Goal: Task Accomplishment & Management: Manage account settings

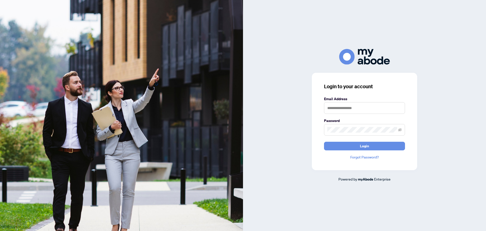
type input "**********"
click at [392, 148] on button "Login" at bounding box center [364, 146] width 81 height 9
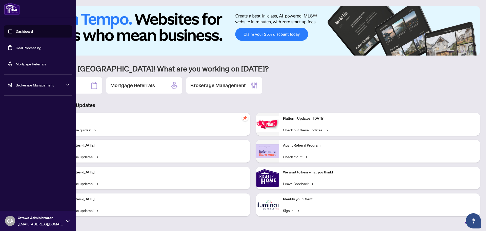
click at [16, 49] on link "Deal Processing" at bounding box center [29, 47] width 26 height 5
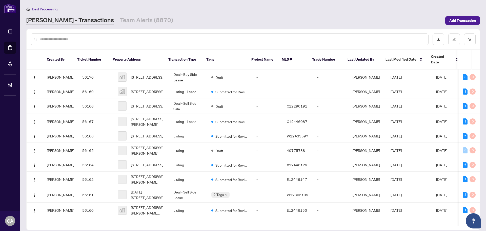
click at [199, 40] on input "text" at bounding box center [232, 39] width 384 height 6
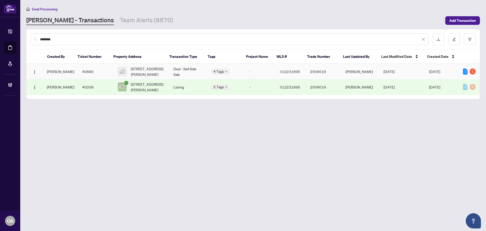
type input "********"
click at [145, 72] on span "3 Mancil Drive, Nepean, ON, Canada" at bounding box center [148, 71] width 34 height 11
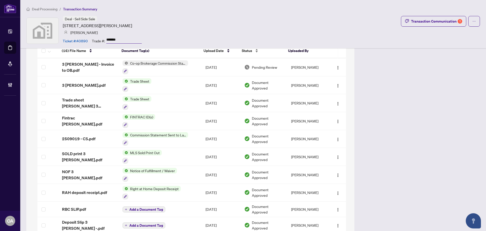
scroll to position [557, 0]
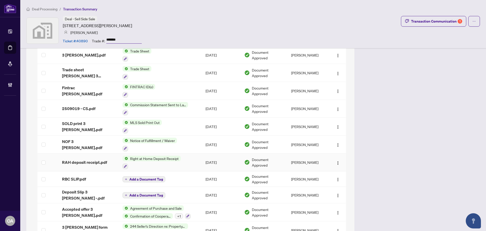
drag, startPoint x: 100, startPoint y: 155, endPoint x: 237, endPoint y: 109, distance: 144.9
click at [100, 159] on span "RAH deposit receipt.pdf" at bounding box center [84, 162] width 45 height 6
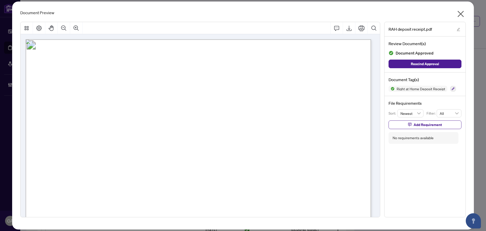
click at [462, 11] on icon "close" at bounding box center [461, 14] width 8 height 8
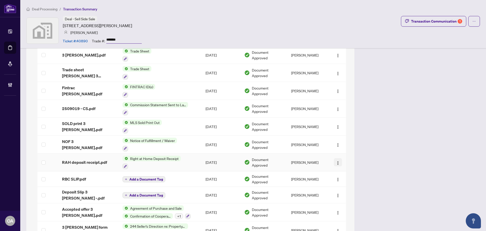
click at [334, 158] on button "button" at bounding box center [338, 162] width 8 height 8
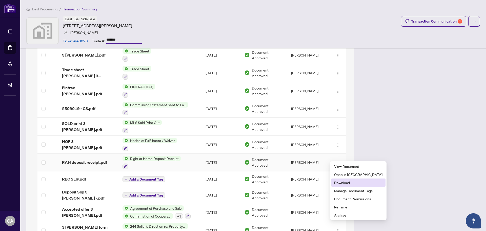
click at [339, 182] on span "Download" at bounding box center [358, 183] width 48 height 6
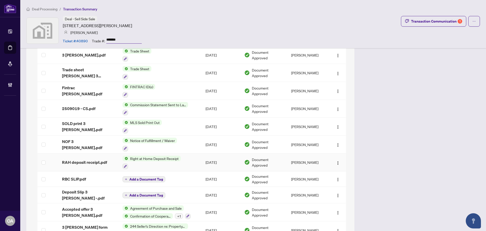
click at [172, 156] on span "Right at Home Deposit Receipt" at bounding box center [154, 159] width 53 height 6
click at [194, 153] on td "Right at Home Deposit Receipt" at bounding box center [160, 162] width 83 height 18
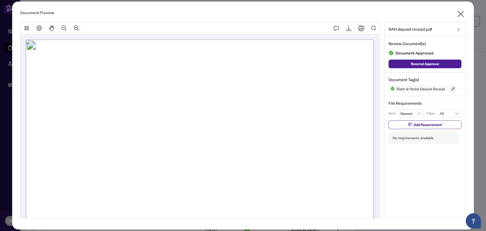
click at [463, 10] on icon "close" at bounding box center [461, 14] width 8 height 8
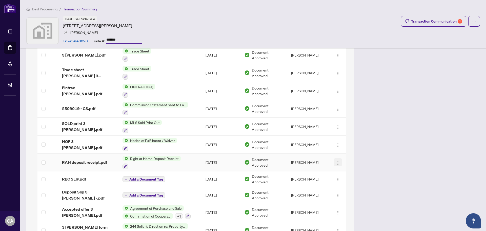
click at [336, 161] on img "button" at bounding box center [338, 163] width 4 height 4
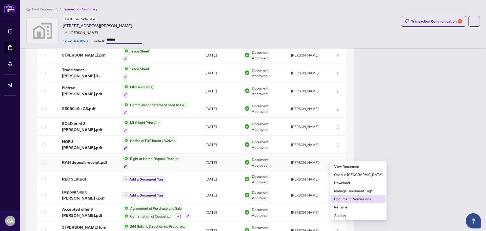
click at [344, 198] on span "Document Permissions" at bounding box center [358, 199] width 48 height 6
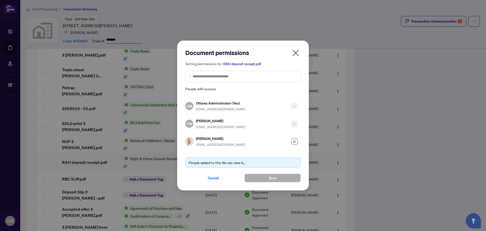
click at [298, 51] on icon "close" at bounding box center [296, 53] width 6 height 6
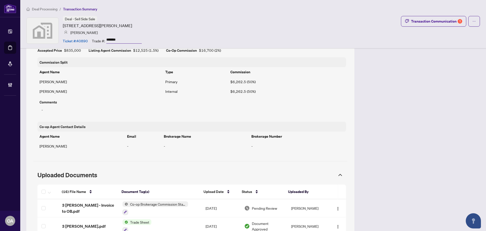
scroll to position [380, 0]
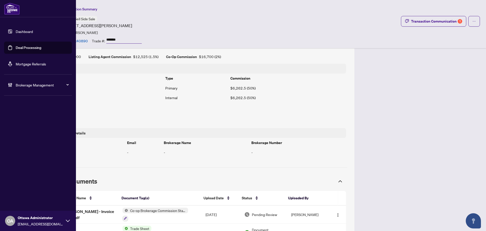
click at [17, 48] on link "Deal Processing" at bounding box center [29, 47] width 26 height 5
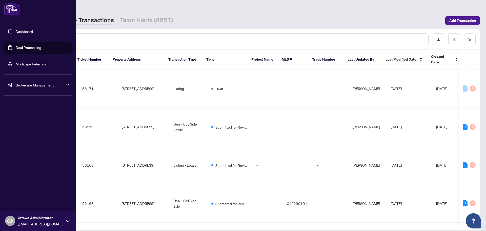
click at [124, 39] on input "text" at bounding box center [232, 39] width 384 height 6
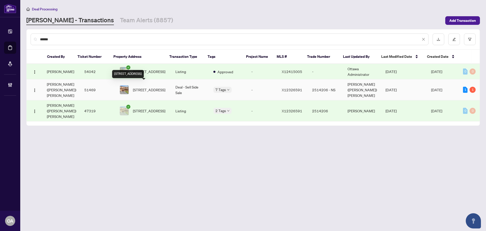
type input "******"
click at [149, 87] on span "206 CALAVERAS Ave, Ottawa, Ontario K2J 5K5, Canada" at bounding box center [149, 90] width 32 height 6
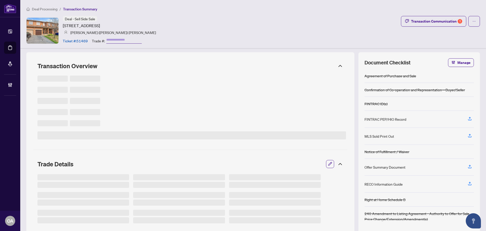
type input "**********"
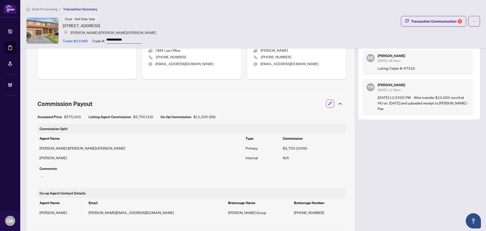
scroll to position [355, 0]
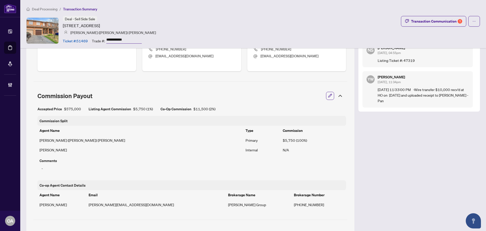
click at [328, 96] on icon "button" at bounding box center [330, 95] width 4 height 4
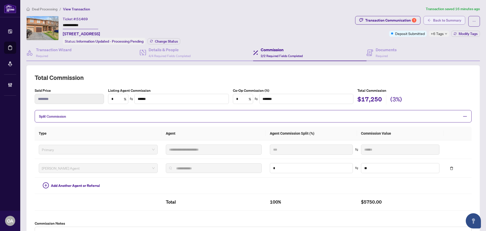
click at [451, 22] on span "Back to Summary" at bounding box center [447, 20] width 28 height 8
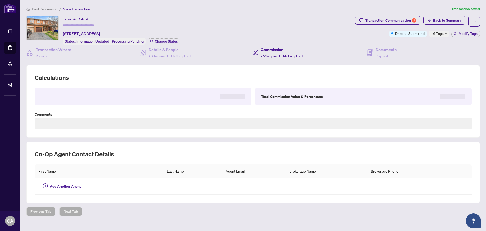
type input "**********"
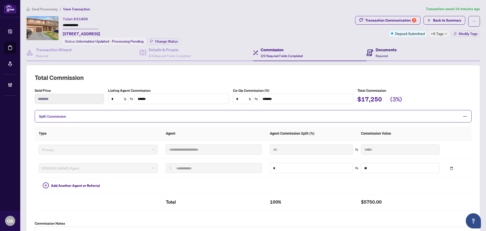
click at [378, 49] on h4 "Documents" at bounding box center [386, 50] width 21 height 6
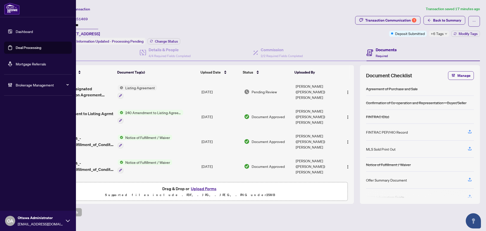
click at [16, 50] on link "Deal Processing" at bounding box center [29, 47] width 26 height 5
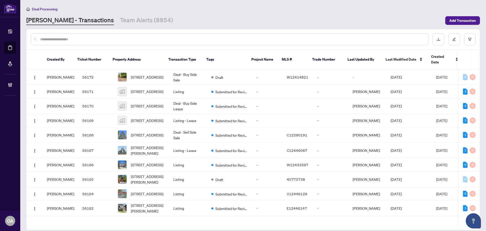
click at [122, 38] on input "text" at bounding box center [232, 39] width 384 height 6
paste input "*********"
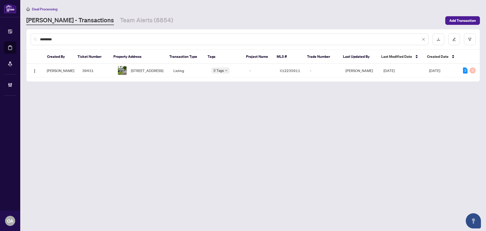
type input "*********"
click at [143, 73] on span "[STREET_ADDRESS]" at bounding box center [147, 71] width 32 height 6
click at [135, 68] on span "[STREET_ADDRESS]" at bounding box center [147, 71] width 32 height 6
click at [150, 73] on span "[STREET_ADDRESS]" at bounding box center [147, 71] width 32 height 6
click at [125, 19] on link "Team Alerts (8854)" at bounding box center [146, 20] width 53 height 9
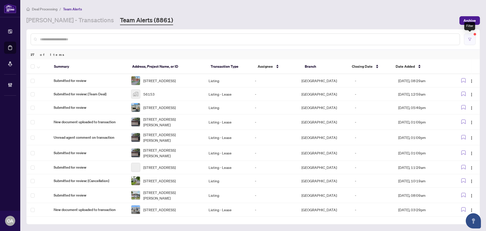
click at [471, 39] on icon "filter" at bounding box center [470, 39] width 4 height 4
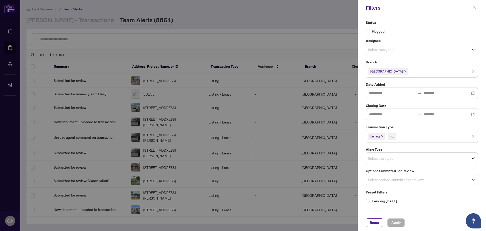
click at [383, 135] on icon "close" at bounding box center [382, 136] width 3 height 3
click at [393, 135] on icon "close" at bounding box center [394, 136] width 2 height 2
click at [376, 137] on input "search" at bounding box center [385, 135] width 35 height 6
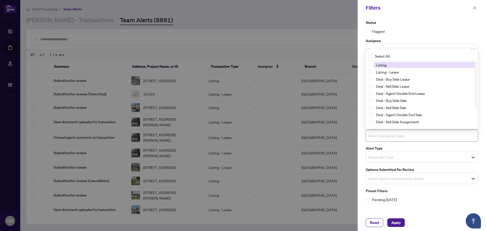
click at [376, 138] on input "search" at bounding box center [385, 135] width 35 height 6
drag, startPoint x: 373, startPoint y: 158, endPoint x: 378, endPoint y: 153, distance: 7.3
click at [373, 158] on input "search" at bounding box center [385, 157] width 35 height 6
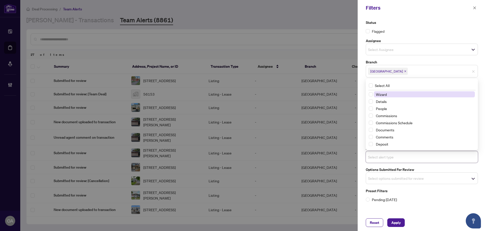
click at [375, 176] on input "search" at bounding box center [385, 178] width 35 height 6
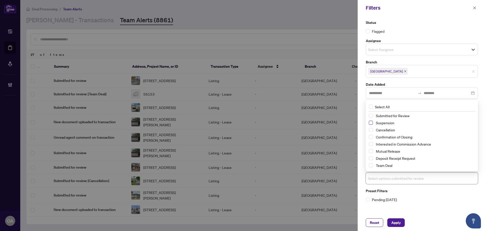
click at [371, 122] on span "Select Suspension" at bounding box center [371, 123] width 4 height 4
click at [372, 130] on span "Select Cancellation" at bounding box center [371, 130] width 4 height 4
click at [371, 151] on span "Select Mutual Release" at bounding box center [371, 151] width 4 height 4
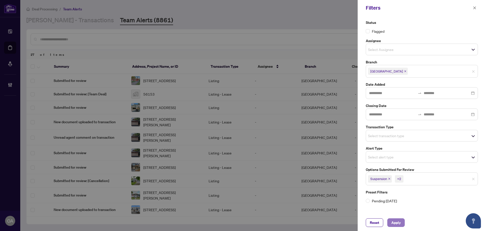
click at [398, 222] on span "Apply" at bounding box center [396, 222] width 9 height 8
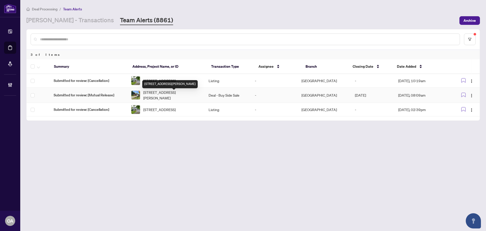
click at [161, 94] on span "120 Ida St, Arnprior, Ontario K7S 3J3, Canada" at bounding box center [171, 94] width 57 height 11
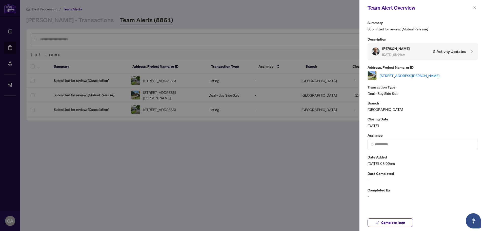
click at [421, 75] on link "120 Ida St, Arnprior, Ontario K7S 3J3, Canada" at bounding box center [410, 76] width 60 height 6
click at [475, 8] on icon "close" at bounding box center [475, 7] width 3 height 3
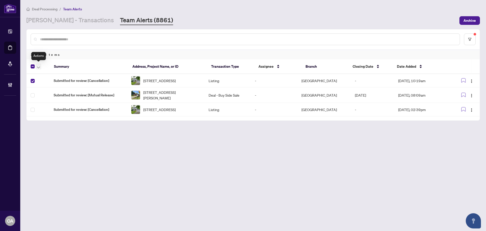
click at [39, 66] on icon "button" at bounding box center [38, 67] width 3 height 2
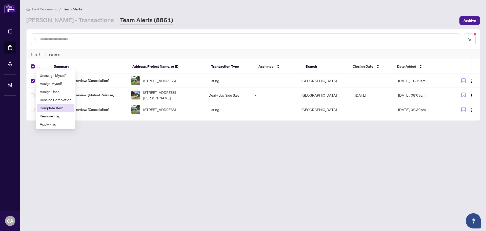
click at [46, 107] on span "Complete Item" at bounding box center [56, 108] width 32 height 6
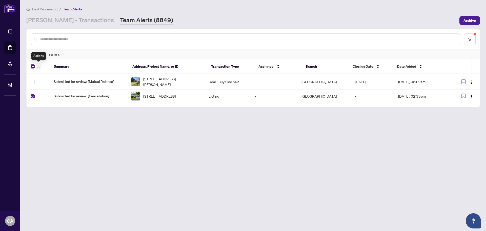
click at [39, 67] on icon "button" at bounding box center [38, 67] width 3 height 2
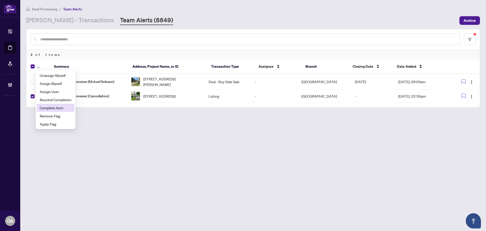
click at [47, 107] on span "Complete Item" at bounding box center [56, 108] width 32 height 6
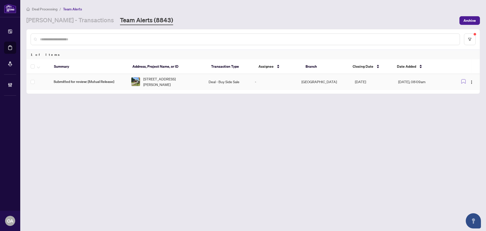
click at [161, 79] on span "120 Ida St, Arnprior, Ontario K7S 3J3, Canada" at bounding box center [171, 81] width 57 height 11
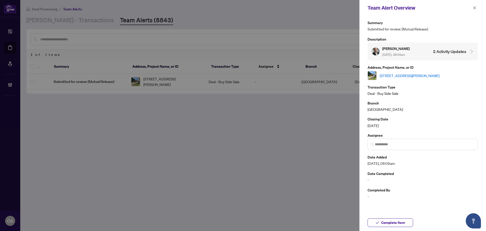
click at [390, 75] on link "120 Ida St, Arnprior, Ontario K7S 3J3, Canada" at bounding box center [410, 76] width 60 height 6
click at [394, 75] on link "120 Ida St, Arnprior, Ontario K7S 3J3, Canada" at bounding box center [410, 76] width 60 height 6
click at [476, 8] on icon "close" at bounding box center [475, 8] width 4 height 4
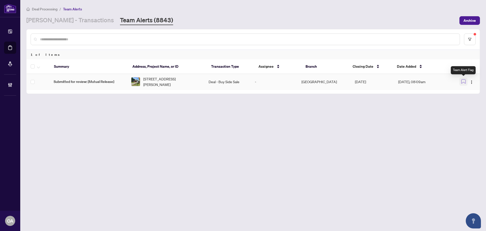
click at [463, 81] on icon "button" at bounding box center [463, 81] width 5 height 5
click at [412, 131] on main "Deal Processing / Team Alerts RAHR - Transactions Team Alerts (8843) Archive 1 …" at bounding box center [253, 115] width 466 height 231
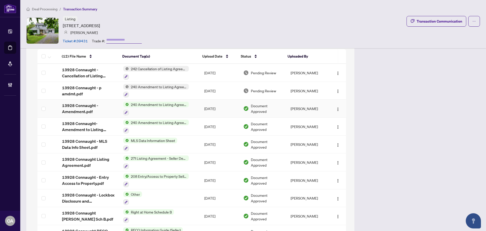
scroll to position [279, 0]
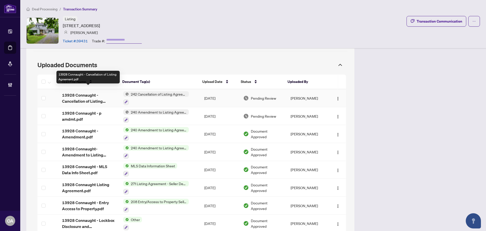
click at [81, 92] on span "13928 Connaught - Cancellation of Listing Agreement.pdf" at bounding box center [88, 98] width 53 height 12
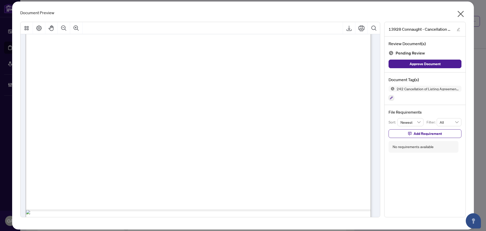
scroll to position [148, 0]
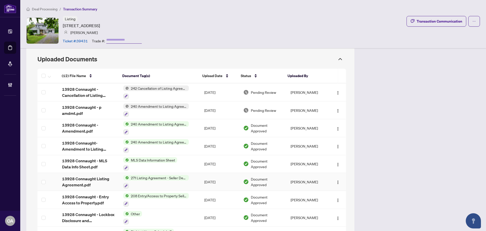
scroll to position [284, 0]
click at [72, 104] on span "13928 Connaught - p amdmt.pdf" at bounding box center [88, 110] width 53 height 12
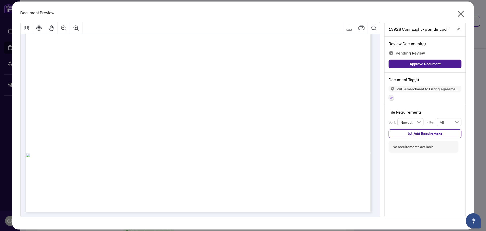
scroll to position [275, 0]
click at [393, 96] on icon "button" at bounding box center [391, 97] width 3 height 3
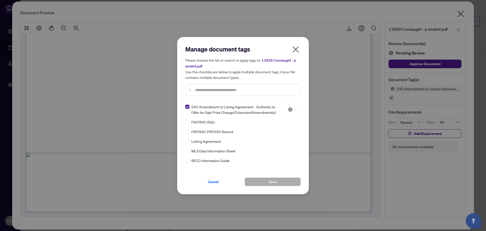
click at [295, 107] on div at bounding box center [293, 109] width 10 height 5
click at [281, 134] on div "Approved" at bounding box center [276, 134] width 32 height 6
click at [276, 182] on span "Save" at bounding box center [273, 182] width 8 height 8
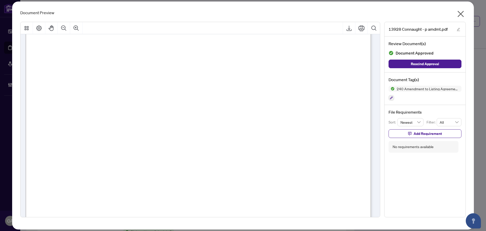
scroll to position [72, 0]
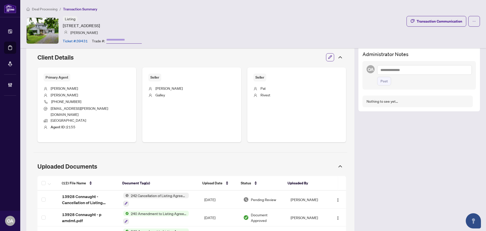
scroll to position [228, 0]
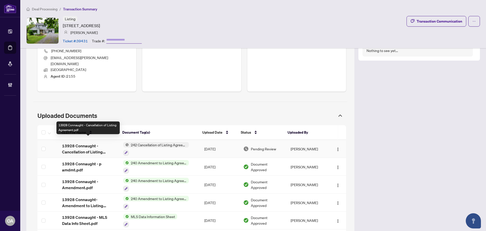
click at [89, 143] on span "13928 Connaught - Cancellation of Listing Agreement.pdf" at bounding box center [88, 149] width 53 height 12
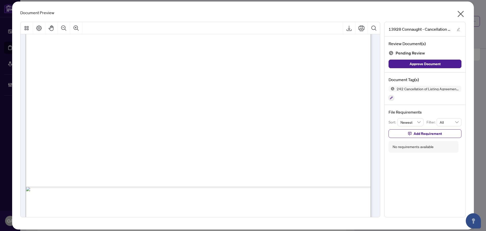
scroll to position [253, 0]
click at [462, 14] on icon "close" at bounding box center [461, 14] width 8 height 8
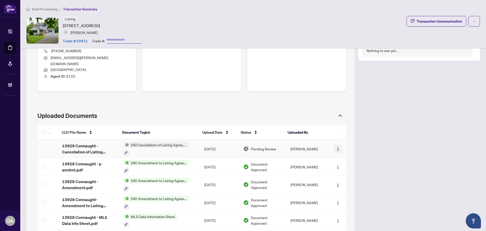
click at [336, 147] on img "button" at bounding box center [338, 149] width 4 height 4
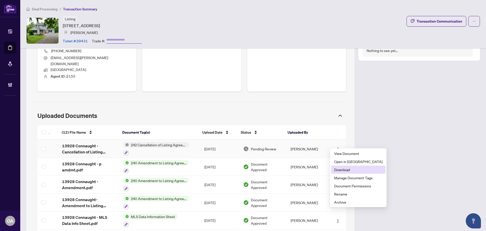
click at [342, 167] on span "Download" at bounding box center [358, 170] width 48 height 6
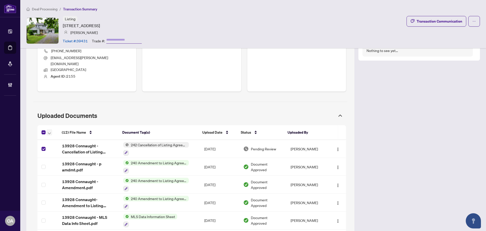
click at [51, 132] on icon "button" at bounding box center [49, 133] width 3 height 2
click at [50, 151] on li "Archive Selected" at bounding box center [73, 152] width 51 height 8
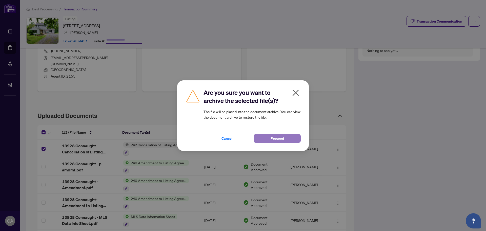
click at [282, 136] on span "Proceed" at bounding box center [277, 138] width 13 height 8
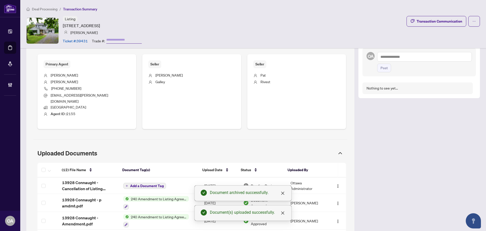
scroll to position [216, 0]
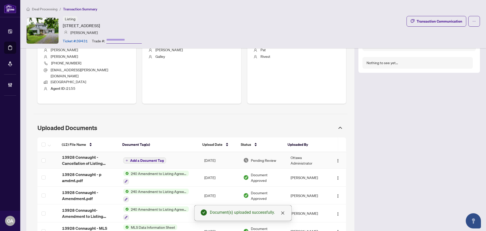
click at [149, 159] on span "Add a Document Tag" at bounding box center [147, 161] width 34 height 4
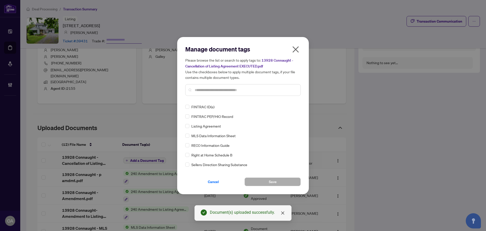
click at [212, 88] on input "text" at bounding box center [246, 90] width 102 height 6
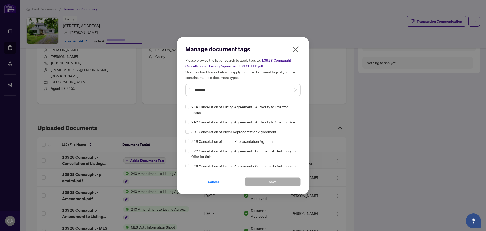
type input "********"
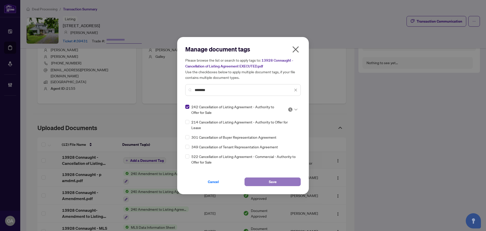
click at [289, 181] on button "Save" at bounding box center [273, 181] width 56 height 9
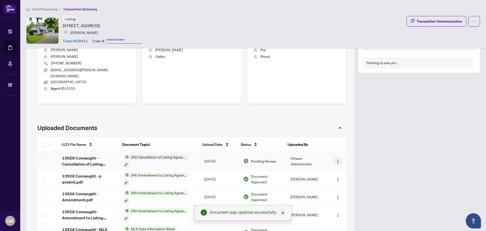
click at [336, 159] on img "button" at bounding box center [338, 161] width 4 height 4
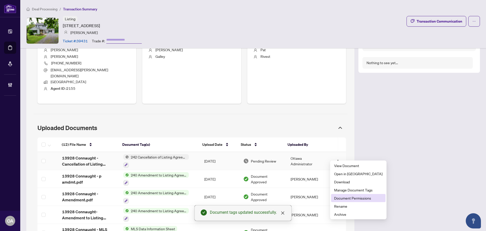
click at [342, 198] on span "Document Permissions" at bounding box center [358, 198] width 48 height 6
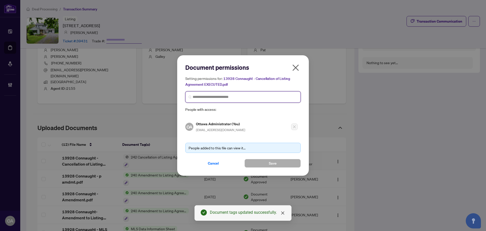
click at [200, 97] on input "search" at bounding box center [245, 96] width 105 height 5
type input "*******"
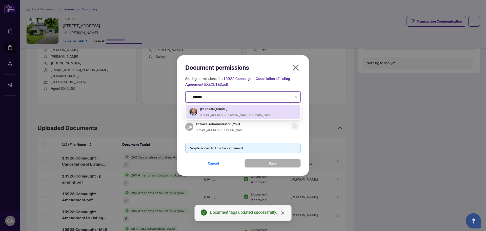
click at [211, 109] on h5 "Joanne Clemens" at bounding box center [236, 109] width 73 height 6
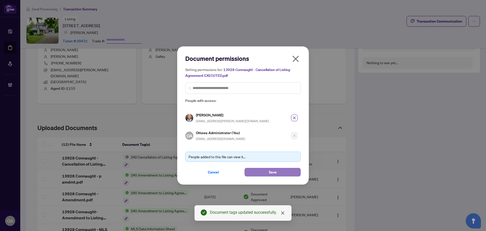
click at [254, 172] on button "Save" at bounding box center [273, 172] width 56 height 9
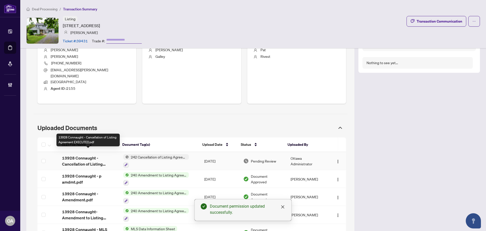
click at [100, 155] on span "13928 Connaught - Cancellation of Listing Agreement EXECUTED.pdf" at bounding box center [88, 161] width 53 height 12
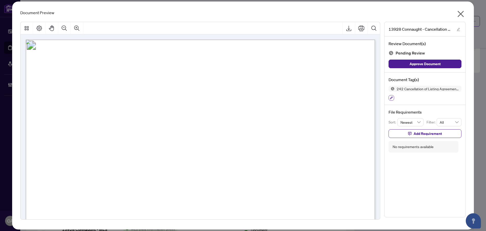
click at [393, 98] on button "button" at bounding box center [392, 98] width 6 height 6
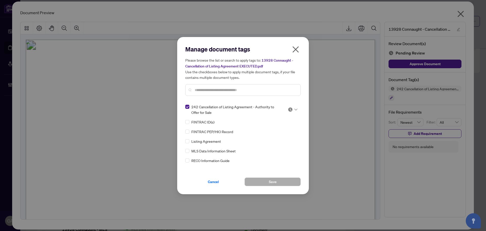
click at [295, 109] on icon at bounding box center [296, 109] width 3 height 2
click at [269, 135] on div "Approved" at bounding box center [276, 134] width 32 height 6
click at [268, 181] on button "Save" at bounding box center [273, 181] width 56 height 9
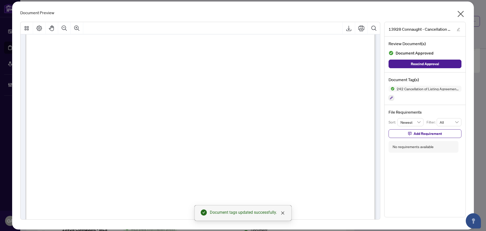
scroll to position [70, 0]
click at [462, 14] on icon "close" at bounding box center [461, 14] width 6 height 6
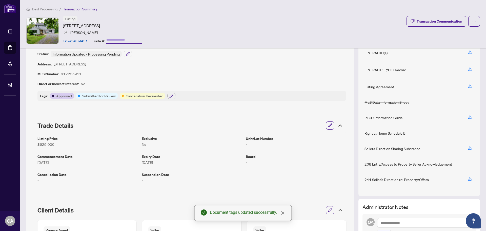
scroll to position [0, 0]
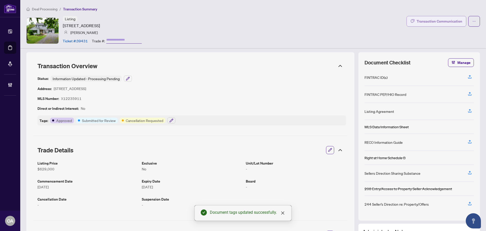
click at [439, 20] on div "Transaction Communication" at bounding box center [440, 21] width 46 height 8
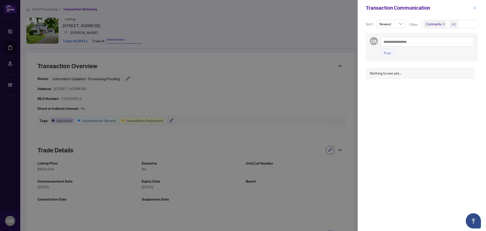
click at [474, 7] on icon "close" at bounding box center [475, 8] width 4 height 4
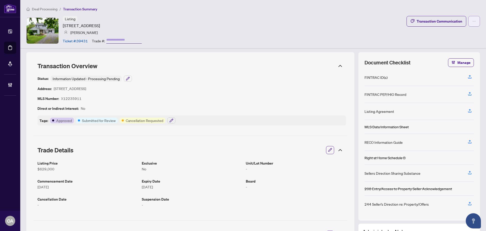
click at [473, 19] on span "button" at bounding box center [475, 21] width 4 height 8
click at [165, 122] on div "Tags: Approved Submitted for Review Cancellation Requested" at bounding box center [191, 120] width 309 height 10
click at [170, 121] on icon "button" at bounding box center [171, 120] width 3 height 3
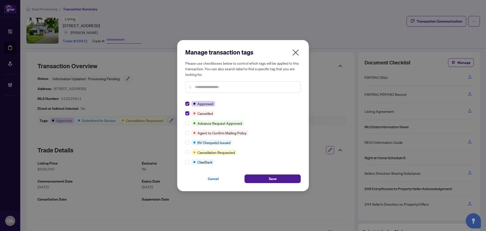
drag, startPoint x: 259, startPoint y: 175, endPoint x: 334, endPoint y: 115, distance: 96.4
click at [259, 174] on button "Save" at bounding box center [273, 178] width 56 height 9
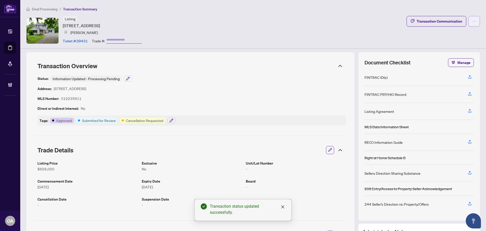
click at [473, 22] on button "button" at bounding box center [475, 21] width 12 height 11
click at [451, 55] on span "Submit for Completion" at bounding box center [453, 57] width 39 height 6
type textarea "**********"
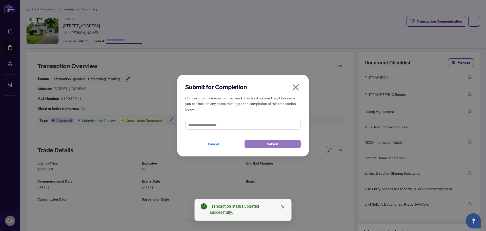
click at [258, 141] on button "Submit" at bounding box center [273, 144] width 56 height 9
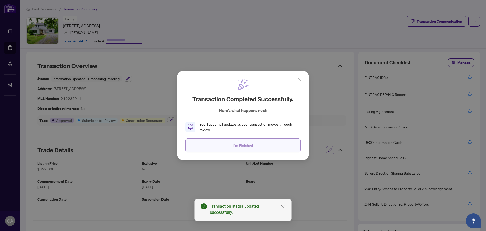
click at [220, 146] on button "I'm Finished" at bounding box center [242, 145] width 115 height 14
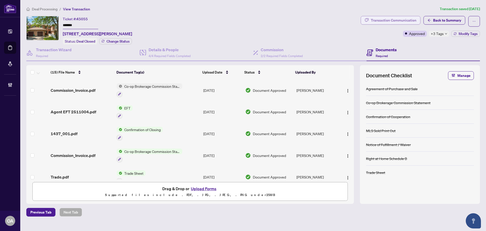
click at [411, 19] on div "Transaction Communication" at bounding box center [394, 20] width 46 height 8
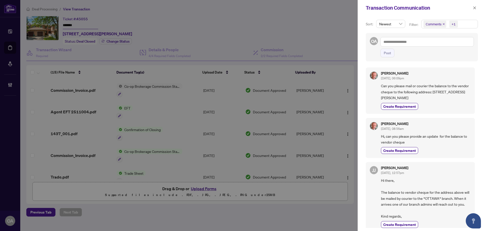
drag, startPoint x: 381, startPoint y: 85, endPoint x: 455, endPoint y: 100, distance: 75.4
click at [455, 100] on div "[PERSON_NAME] [DATE], 06:09pm Can you please mail or courier the balance to the…" at bounding box center [420, 90] width 109 height 46
drag, startPoint x: 476, startPoint y: 10, endPoint x: 480, endPoint y: 12, distance: 4.0
click at [476, 10] on span "button" at bounding box center [475, 8] width 4 height 8
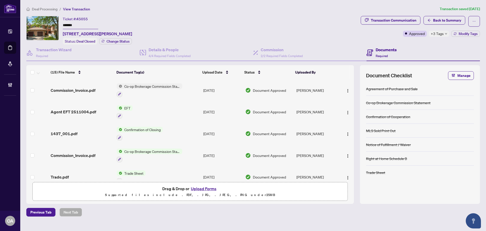
drag, startPoint x: 140, startPoint y: 33, endPoint x: 62, endPoint y: 30, distance: 77.8
click at [62, 30] on div "Ticket #: 45055 ******* 87 Cohen Ave, Ottawa, Ontario K2L 4G4, Canada Status: D…" at bounding box center [192, 30] width 333 height 29
copy span "87 Cohen Ave, Ottawa, Ontario K2L 4G4, Canada"
click at [394, 20] on div "Transaction Communication" at bounding box center [394, 20] width 46 height 8
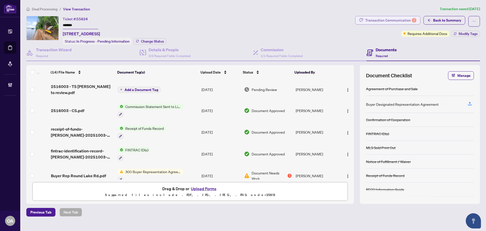
click at [394, 20] on div "Transaction Communication 2" at bounding box center [390, 20] width 51 height 8
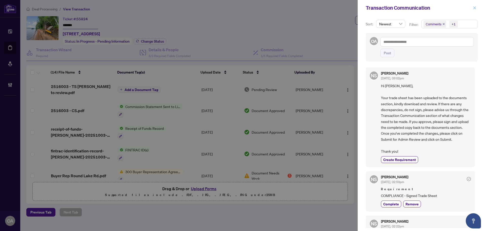
click at [475, 5] on span "button" at bounding box center [475, 8] width 4 height 8
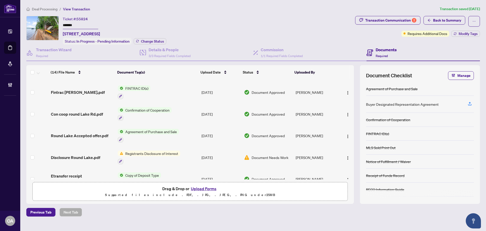
scroll to position [177, 0]
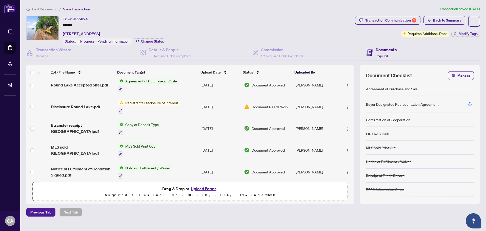
click at [66, 107] on span "Disclosure Round Lake.pdf" at bounding box center [75, 107] width 49 height 6
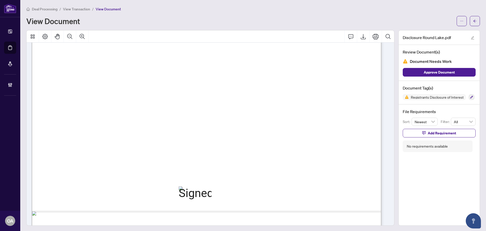
scroll to position [255, 0]
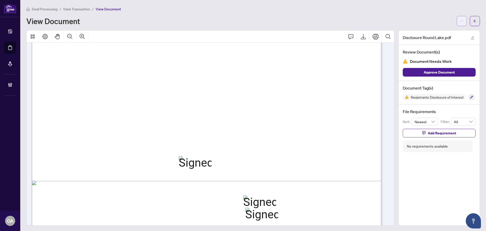
click at [460, 18] on span "button" at bounding box center [462, 21] width 4 height 8
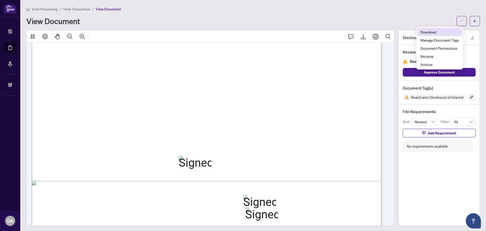
click at [443, 32] on span "Download" at bounding box center [440, 32] width 38 height 6
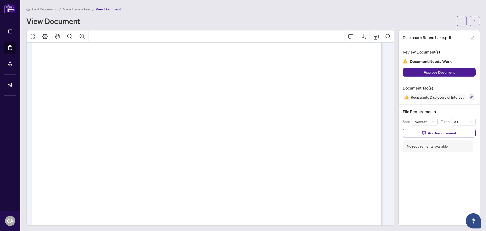
scroll to position [103, 0]
click at [162, 99] on span "Carolyn Bradley is the buyer agent" at bounding box center [118, 101] width 87 height 6
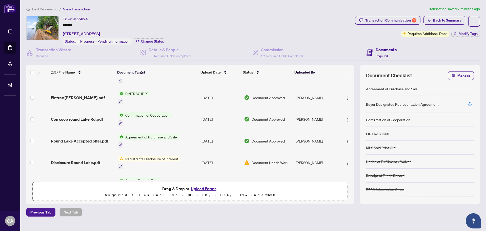
scroll to position [152, 0]
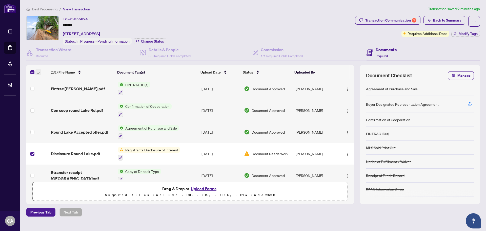
click at [38, 72] on icon "button" at bounding box center [38, 73] width 3 height 2
click at [45, 96] on span "Archive Selected" at bounding box center [62, 97] width 45 height 6
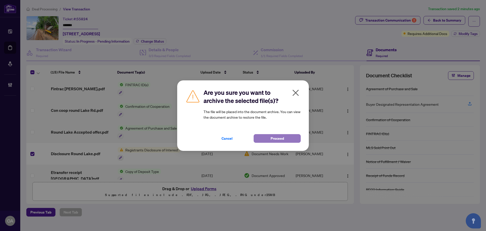
click at [264, 137] on button "Proceed" at bounding box center [277, 138] width 47 height 9
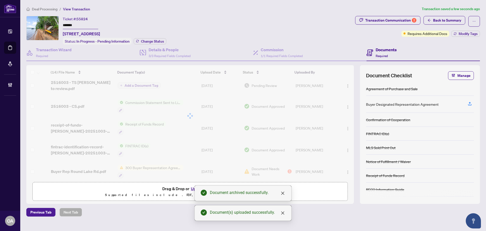
scroll to position [0, 0]
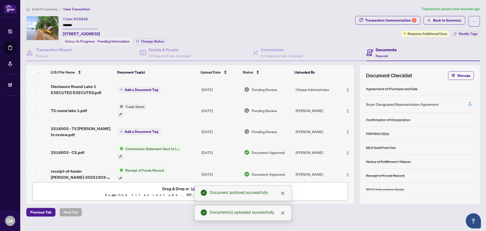
click at [84, 90] on span "Disclosure Round Lake 1 EXECUTED EXECUTED.pdf" at bounding box center [82, 89] width 63 height 12
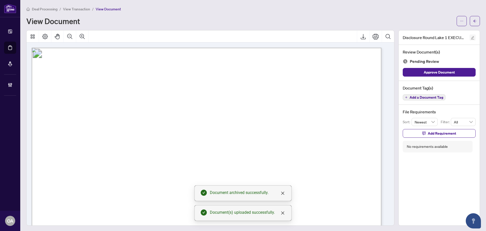
click at [471, 37] on icon "edit" at bounding box center [473, 38] width 4 height 4
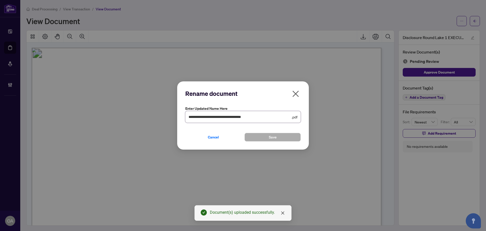
drag, startPoint x: 269, startPoint y: 118, endPoint x: 228, endPoint y: 117, distance: 41.3
click at [228, 117] on input "**********" at bounding box center [240, 117] width 102 height 6
type input "**********"
click at [265, 136] on button "Save" at bounding box center [273, 137] width 56 height 9
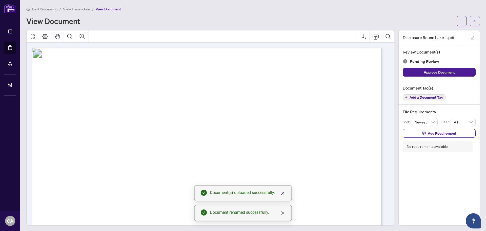
click at [413, 99] on span "Add a Document Tag" at bounding box center [427, 97] width 34 height 4
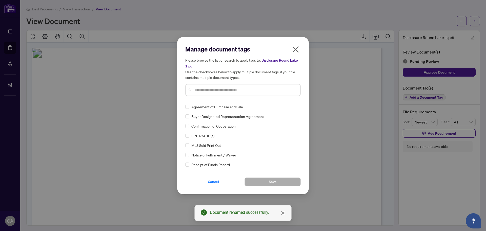
click at [202, 91] on input "text" at bounding box center [246, 90] width 102 height 6
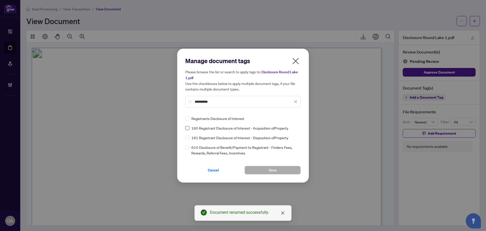
type input "**********"
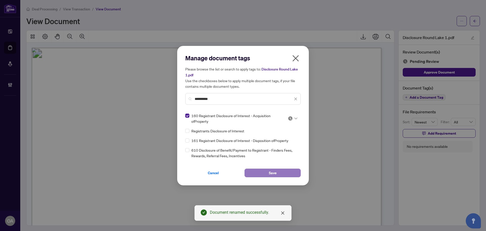
click at [272, 173] on span "Save" at bounding box center [273, 173] width 8 height 8
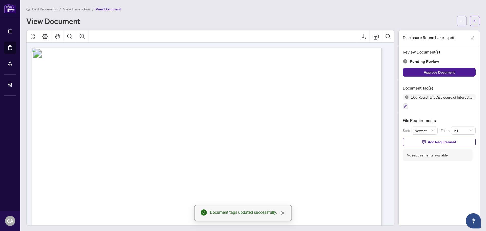
click at [460, 24] on span "button" at bounding box center [462, 21] width 4 height 8
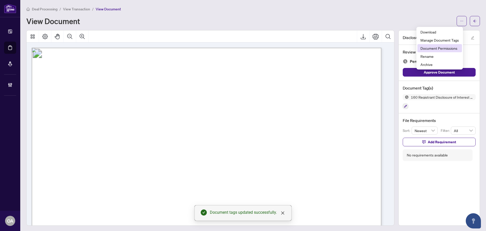
click at [441, 47] on span "Document Permissions" at bounding box center [440, 48] width 38 height 6
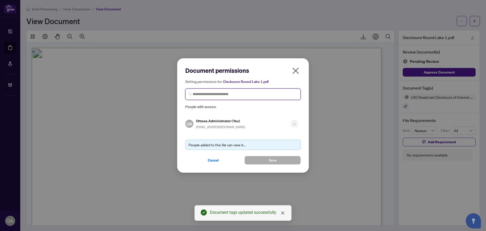
click at [209, 93] on input "search" at bounding box center [245, 93] width 105 height 5
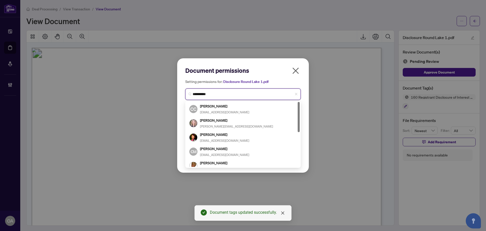
type input "**********"
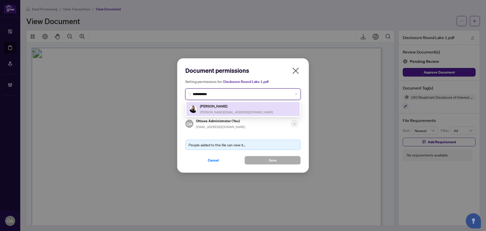
click at [220, 107] on h5 "Carolyn Bradley" at bounding box center [236, 106] width 73 height 6
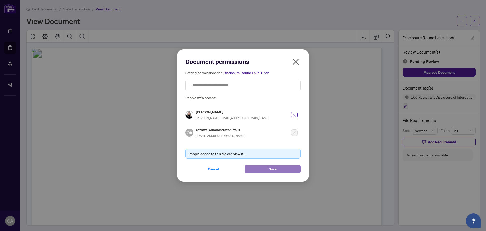
click at [277, 166] on button "Save" at bounding box center [273, 169] width 56 height 9
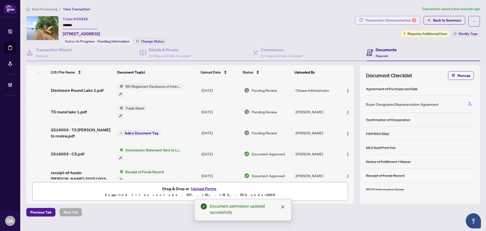
click at [412, 18] on div "Transaction Communication 2" at bounding box center [390, 20] width 51 height 8
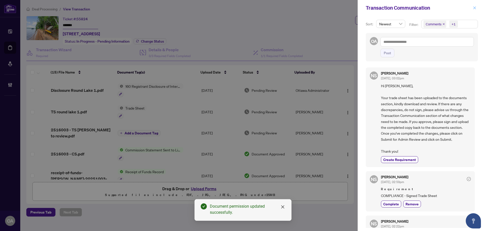
click at [475, 7] on icon "close" at bounding box center [475, 8] width 4 height 4
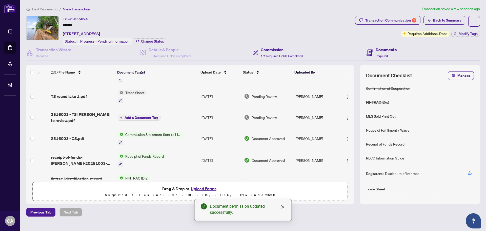
scroll to position [76, 0]
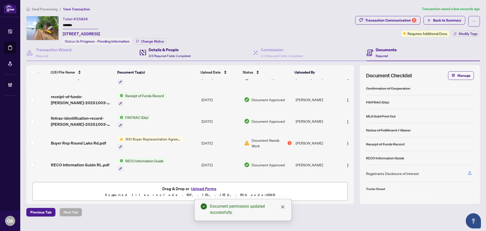
click at [151, 47] on h4 "Details & People" at bounding box center [170, 50] width 42 height 6
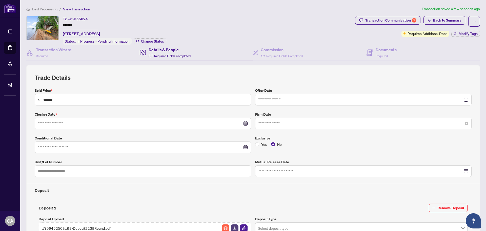
type input "**********"
click at [446, 22] on span "Back to Summary" at bounding box center [447, 20] width 28 height 8
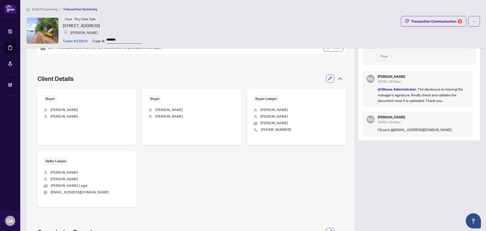
scroll to position [177, 0]
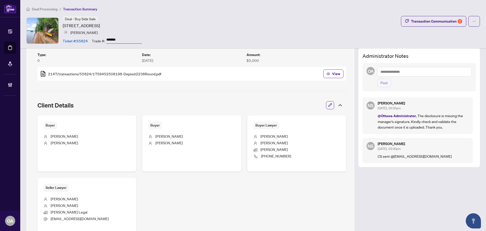
click at [393, 71] on textarea at bounding box center [424, 72] width 95 height 10
click at [394, 75] on b "Neena" at bounding box center [407, 75] width 27 height 5
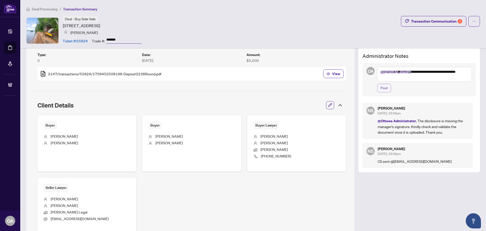
type textarea "**********"
click at [385, 85] on button "Post" at bounding box center [384, 88] width 14 height 9
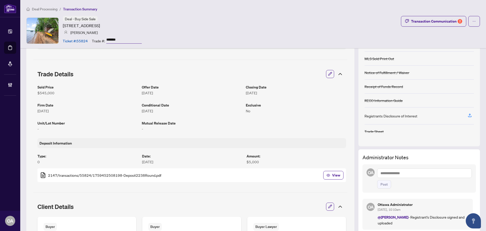
scroll to position [0, 0]
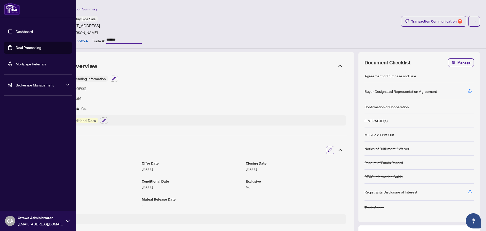
click at [36, 47] on link "Deal Processing" at bounding box center [29, 47] width 26 height 5
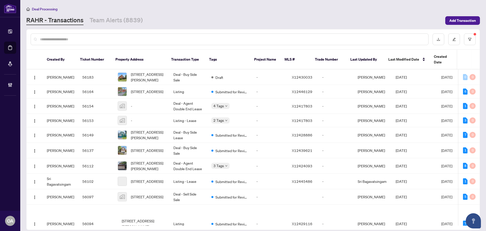
click at [181, 40] on input "text" at bounding box center [232, 39] width 384 height 6
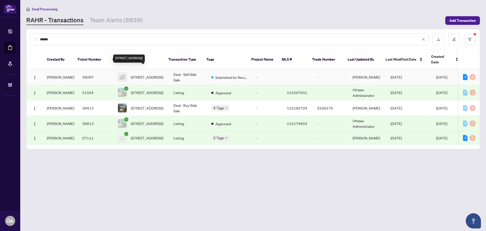
type input "******"
click at [156, 74] on span "68 Pelham Crescent, Ottawa, ON, Canada" at bounding box center [147, 77] width 32 height 6
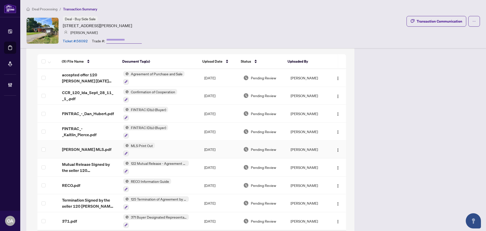
scroll to position [465, 0]
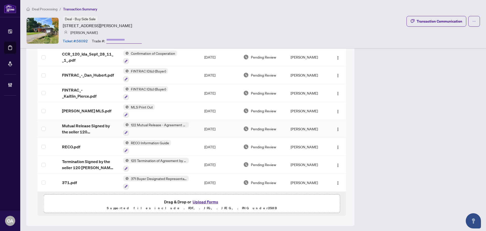
click at [105, 125] on span "Mutual Release Signed by the seller 120 [PERSON_NAME] .pdf" at bounding box center [88, 129] width 53 height 12
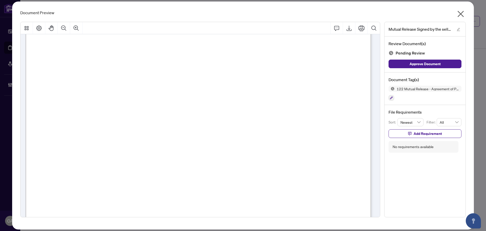
scroll to position [25, 0]
click at [457, 16] on icon "close" at bounding box center [461, 14] width 8 height 8
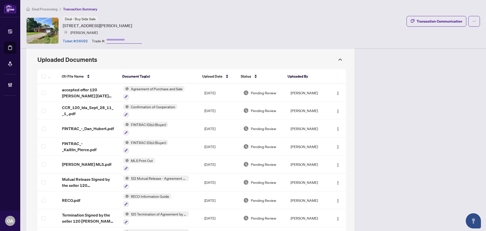
scroll to position [363, 0]
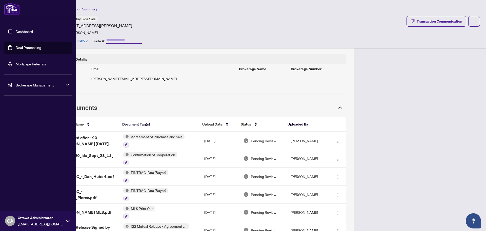
drag, startPoint x: 9, startPoint y: 48, endPoint x: 60, endPoint y: 45, distance: 51.8
click at [16, 48] on link "Deal Processing" at bounding box center [29, 47] width 26 height 5
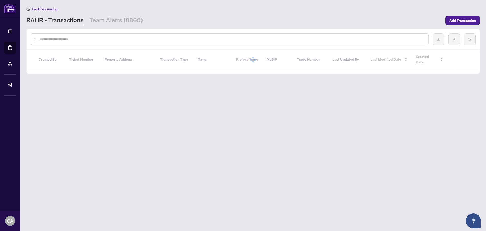
click at [112, 38] on input "text" at bounding box center [232, 39] width 384 height 6
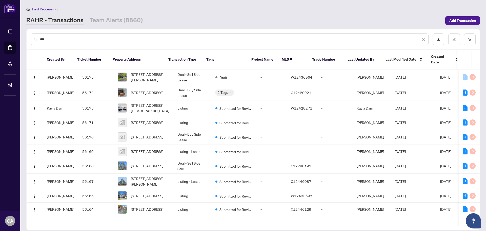
type input "****"
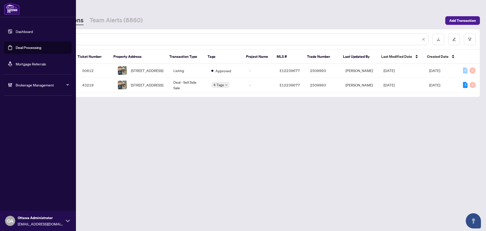
drag, startPoint x: 18, startPoint y: 31, endPoint x: 15, endPoint y: 31, distance: 2.6
click at [15, 31] on div "Dashboard Deal Processing Mortgage Referrals Brokerage Management OA [GEOGRAPHI…" at bounding box center [243, 115] width 486 height 231
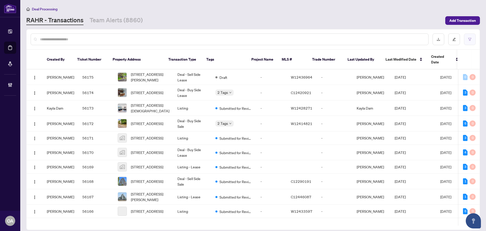
click at [468, 41] on button "button" at bounding box center [470, 39] width 12 height 12
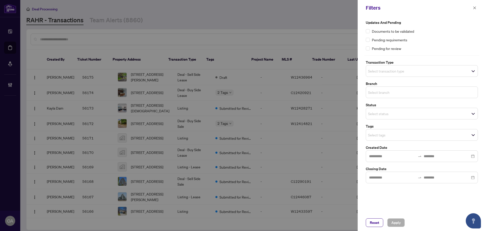
click at [385, 91] on input "search" at bounding box center [385, 92] width 35 height 6
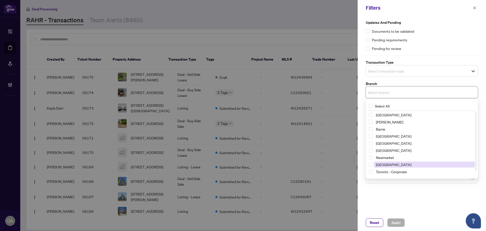
click at [377, 166] on span "[GEOGRAPHIC_DATA]" at bounding box center [393, 164] width 35 height 5
click at [429, 29] on div "Documents to be validated" at bounding box center [422, 31] width 112 height 6
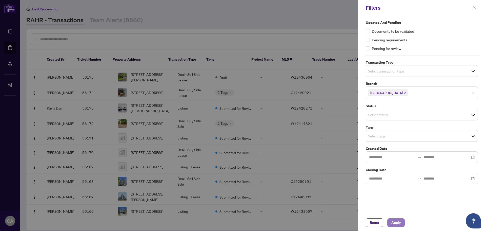
click at [398, 222] on span "Apply" at bounding box center [396, 222] width 9 height 8
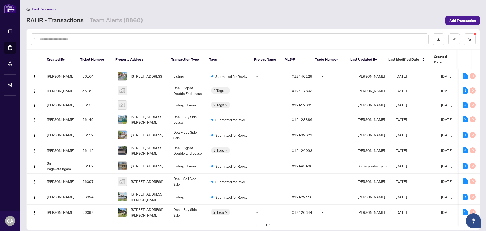
click at [98, 37] on input "text" at bounding box center [232, 39] width 384 height 6
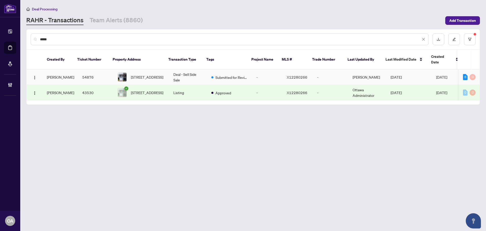
type input "*****"
click at [170, 69] on td "Deal - Sell Side Sale" at bounding box center [188, 76] width 38 height 15
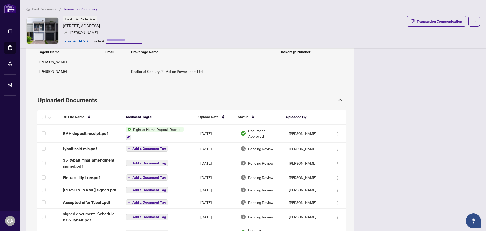
scroll to position [405, 0]
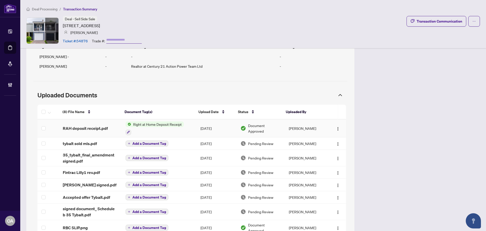
click at [85, 127] on span "RAH deposit receipt.pdf" at bounding box center [85, 128] width 45 height 6
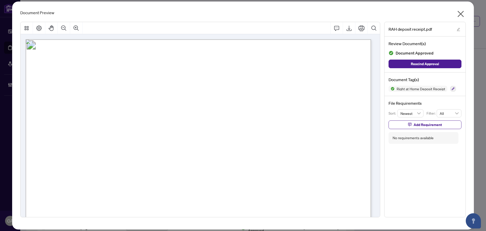
scroll to position [76, 0]
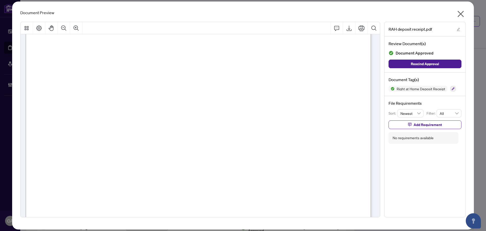
click at [460, 13] on icon "close" at bounding box center [461, 14] width 6 height 6
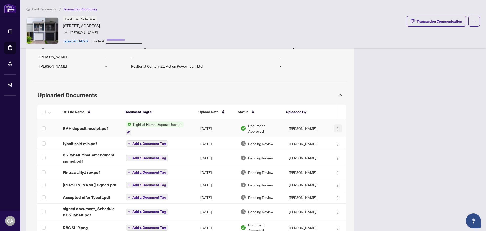
click at [336, 127] on img "button" at bounding box center [338, 129] width 4 height 4
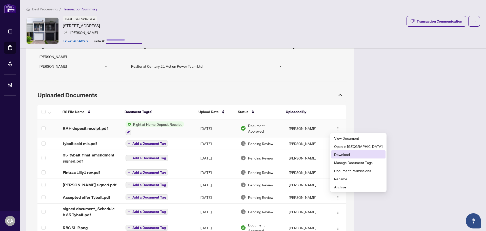
click at [337, 155] on span "Download" at bounding box center [358, 154] width 48 height 6
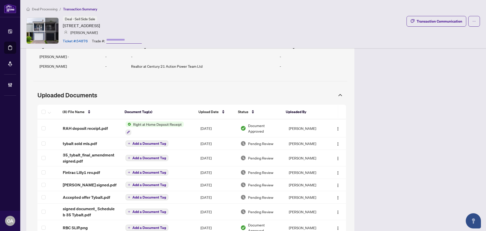
drag, startPoint x: 152, startPoint y: 24, endPoint x: 62, endPoint y: 25, distance: 90.4
click at [62, 25] on div "Deal - Sell Side Sale 35 Tybalt Cres, Ottawa, Ontario K2H 8J6, Canada Emad Fade…" at bounding box center [253, 30] width 454 height 29
copy article "35 Tybalt Cres, Ottawa, Ontario K2H 8J6, Canada"
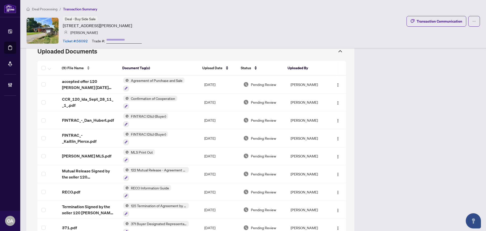
scroll to position [414, 0]
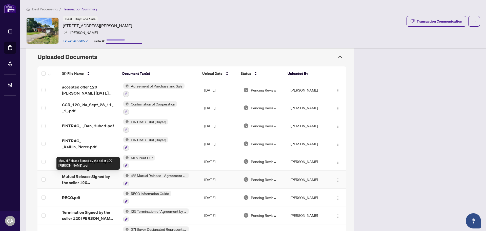
click at [98, 175] on span "Mutual Release Signed by the seller 120 Ida .pdf" at bounding box center [88, 179] width 53 height 12
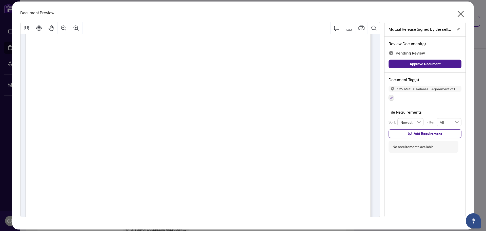
scroll to position [47, 0]
click at [348, 28] on icon "Export" at bounding box center [349, 28] width 6 height 6
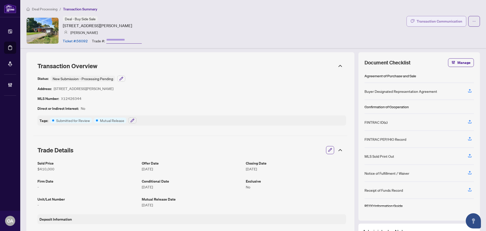
click at [420, 19] on div "Transaction Communication" at bounding box center [440, 21] width 46 height 8
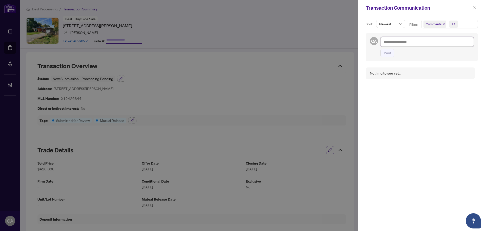
click at [395, 42] on textarea at bounding box center [427, 42] width 93 height 10
type textarea "*"
type textarea "**"
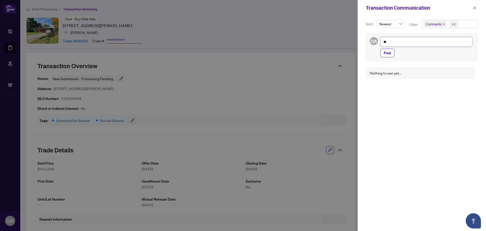
type textarea "**"
type textarea "****"
type textarea "*****"
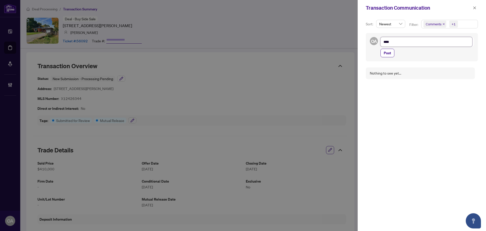
type textarea "*****"
type textarea "******"
type textarea "*******"
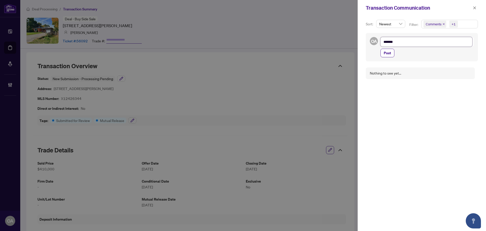
type textarea "*******"
type textarea "*********"
type textarea "**********"
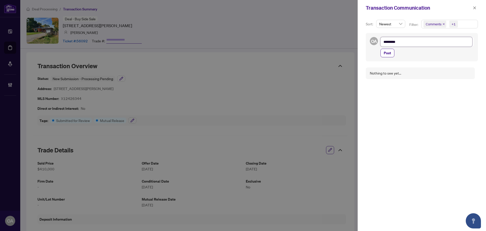
type textarea "**********"
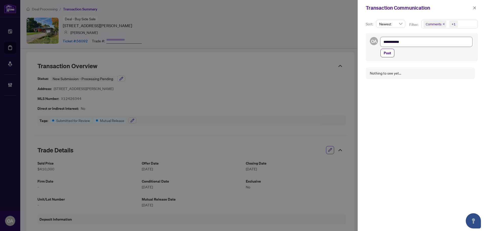
type textarea "**********"
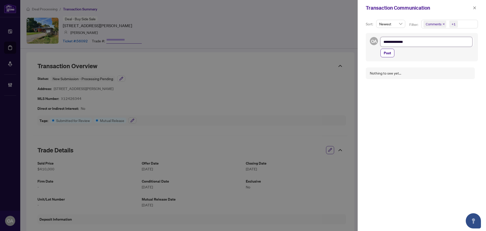
type textarea "**********"
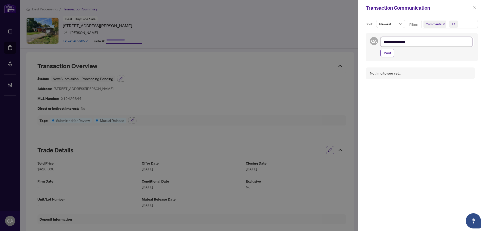
type textarea "**********"
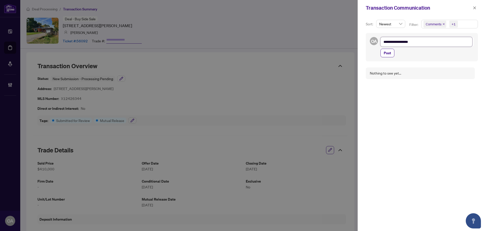
type textarea "**********"
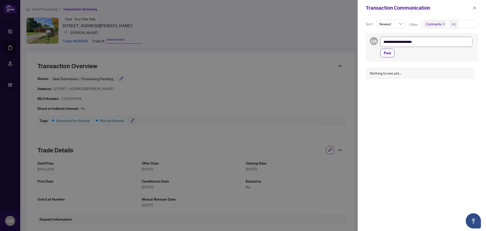
type textarea "**********"
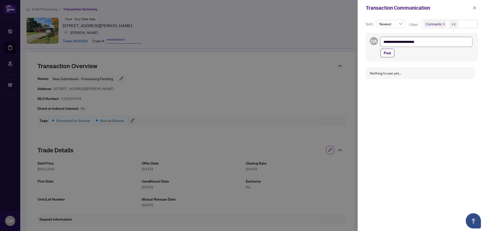
type textarea "**********"
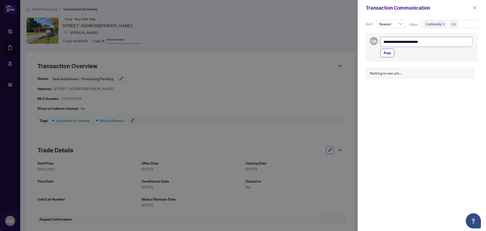
type textarea "**********"
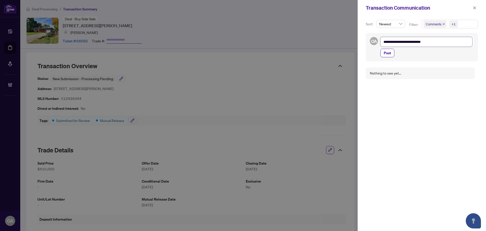
type textarea "**********"
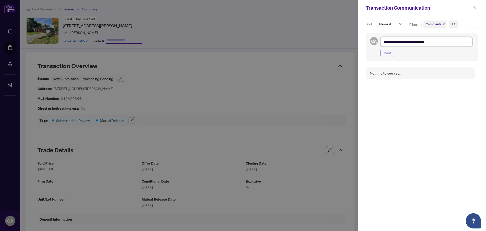
type textarea "**********"
click at [388, 54] on span "Post" at bounding box center [387, 53] width 7 height 8
type textarea "**********"
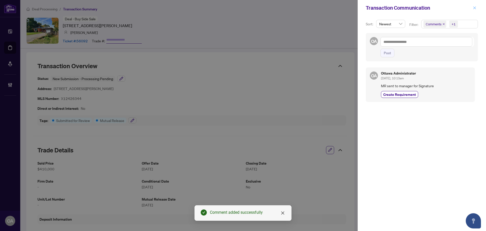
click at [473, 7] on icon "close" at bounding box center [475, 8] width 4 height 4
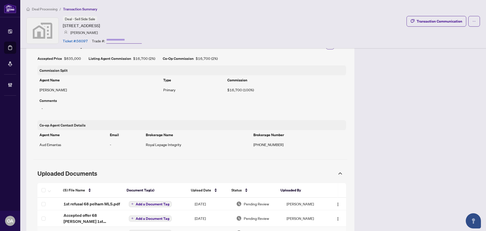
scroll to position [341, 0]
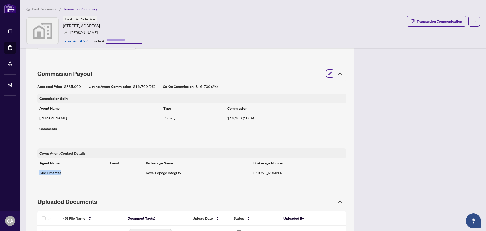
drag, startPoint x: 40, startPoint y: 173, endPoint x: 65, endPoint y: 171, distance: 25.4
click at [65, 171] on td "Aud Eimantas" at bounding box center [72, 173] width 70 height 10
copy td "Aud Eimantas"
drag, startPoint x: 140, startPoint y: 25, endPoint x: 63, endPoint y: 24, distance: 76.7
click at [63, 24] on div "Deal - Sell Side Sale [STREET_ADDRESS] [PERSON_NAME] Ticket #: 56097 Trade #:" at bounding box center [102, 30] width 79 height 29
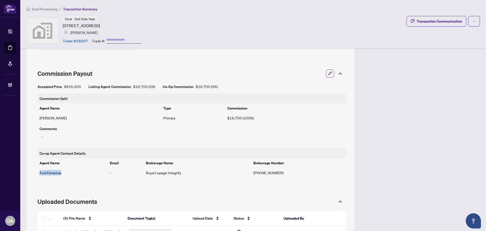
copy article "[STREET_ADDRESS]"
click at [414, 166] on div "Transaction Overview Status: New Submission - Processing Pending Address: [STRE…" at bounding box center [253, 18] width 454 height 615
click at [113, 38] on input "text" at bounding box center [123, 39] width 35 height 7
click at [169, 26] on div "Deal - Sell Side Sale [STREET_ADDRESS] [PERSON_NAME] Ticket #: 56097 Trade #: T…" at bounding box center [253, 30] width 454 height 29
click at [180, 28] on div "Deal - Sell Side Sale [STREET_ADDRESS] [PERSON_NAME] Ticket #: 56097 Trade #: T…" at bounding box center [253, 30] width 454 height 29
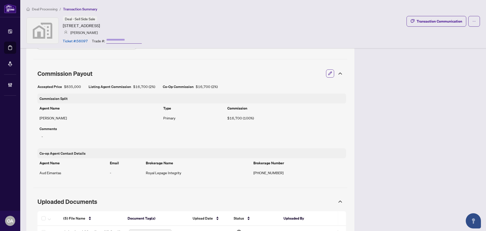
click at [113, 40] on input "text" at bounding box center [123, 39] width 35 height 7
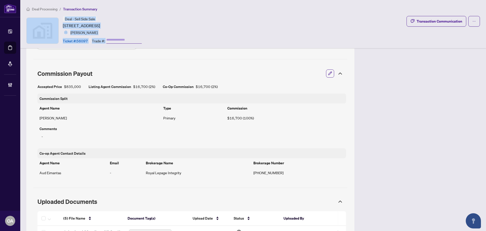
drag, startPoint x: 368, startPoint y: 13, endPoint x: 341, endPoint y: 19, distance: 28.3
click at [348, 19] on div "Deal Processing / Transaction Summary Deal - Sell Side Sale [STREET_ADDRESS] [P…" at bounding box center [253, 24] width 466 height 48
click at [271, 31] on div "Deal - Sell Side Sale [STREET_ADDRESS] [PERSON_NAME] Ticket #: 56097 Trade #: T…" at bounding box center [253, 30] width 454 height 29
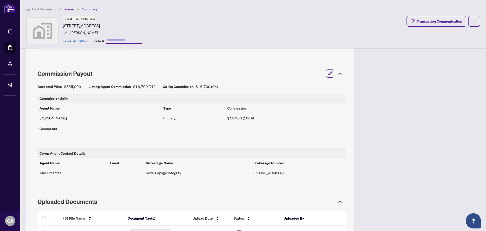
click at [120, 41] on input "text" at bounding box center [123, 39] width 35 height 7
click at [112, 40] on input "text" at bounding box center [123, 39] width 35 height 7
click at [195, 23] on div "Deal - Sell Side Sale [STREET_ADDRESS] [PERSON_NAME] Ticket #: 56097 Trade #: T…" at bounding box center [253, 30] width 454 height 29
click at [107, 40] on input "text" at bounding box center [123, 39] width 35 height 7
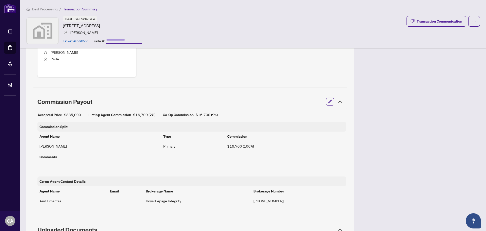
scroll to position [290, 0]
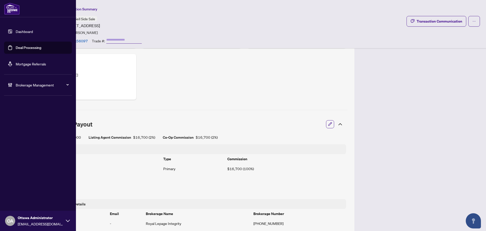
drag, startPoint x: 17, startPoint y: 45, endPoint x: 16, endPoint y: 40, distance: 4.6
click at [17, 45] on link "Deal Processing" at bounding box center [29, 47] width 26 height 5
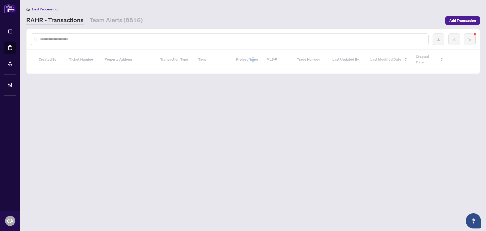
click at [156, 42] on div at bounding box center [230, 39] width 398 height 12
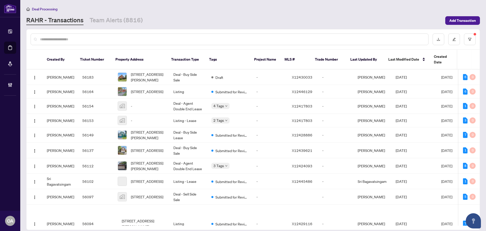
click at [135, 40] on input "text" at bounding box center [232, 39] width 384 height 6
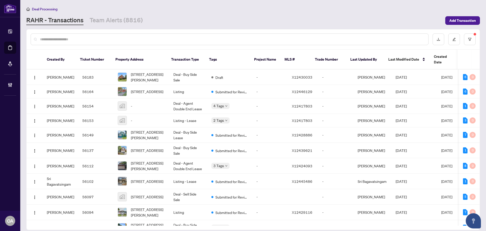
type input "*"
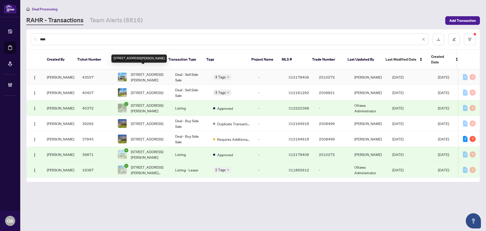
type input "***"
click at [148, 71] on span "[STREET_ADDRESS][PERSON_NAME]" at bounding box center [149, 76] width 36 height 11
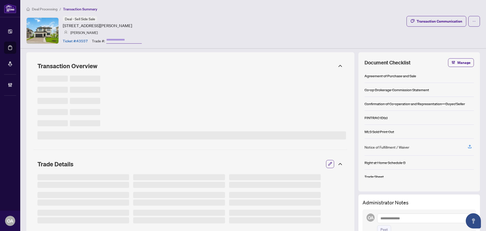
type input "*******"
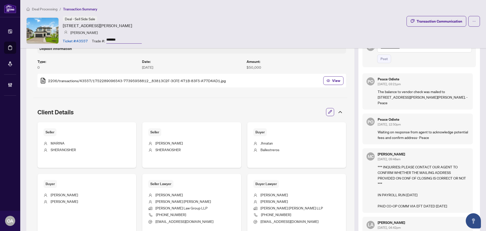
scroll to position [127, 0]
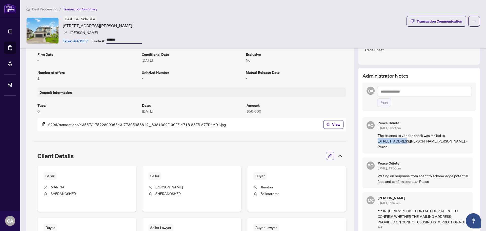
drag, startPoint x: 442, startPoint y: 134, endPoint x: 466, endPoint y: 136, distance: 24.4
click at [466, 136] on div "PO Peace Odiete [DATE], 03:21pm The balance to vendor check was mailed to [STRE…" at bounding box center [418, 135] width 110 height 36
click at [461, 137] on p "The balance to vendor check was mailed to [STREET_ADDRESS][PERSON_NAME][PERSON_…" at bounding box center [423, 140] width 91 height 17
drag, startPoint x: 442, startPoint y: 135, endPoint x: 467, endPoint y: 135, distance: 24.8
click at [467, 135] on div "PO Peace Odiete [DATE], 03:21pm The balance to vendor check was mailed to [STRE…" at bounding box center [418, 135] width 110 height 36
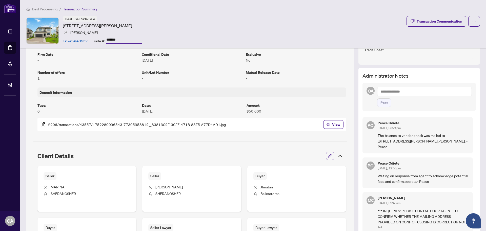
click at [445, 128] on div "Peace Odiete Sep/24/2025, 03:21pm" at bounding box center [423, 125] width 91 height 9
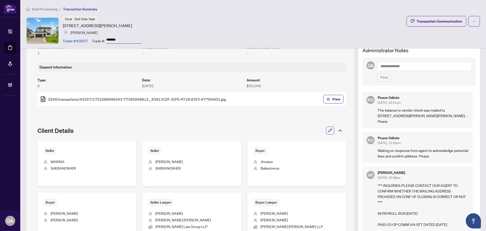
scroll to position [177, 0]
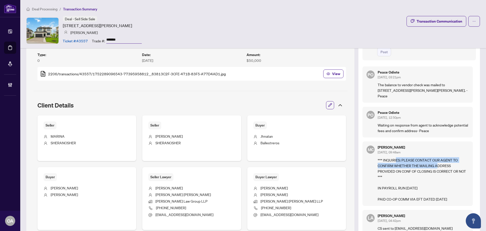
drag, startPoint x: 392, startPoint y: 156, endPoint x: 433, endPoint y: 157, distance: 41.6
click at [433, 157] on p "*** INQUIRIES: PLEASE CONTACT OUR AGENT TO CONFIRM WHETHER THE MAILING ADDRESS …" at bounding box center [423, 179] width 91 height 45
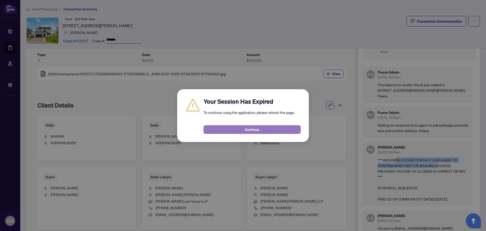
drag, startPoint x: 276, startPoint y: 130, endPoint x: 279, endPoint y: 129, distance: 3.0
click at [276, 130] on button "Continue" at bounding box center [252, 129] width 97 height 9
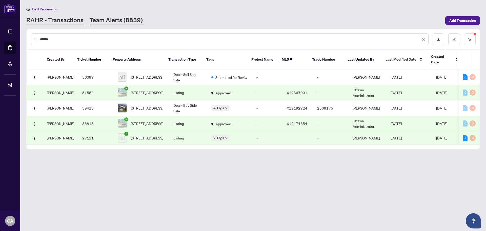
click at [112, 24] on link "Team Alerts (8839)" at bounding box center [116, 20] width 53 height 9
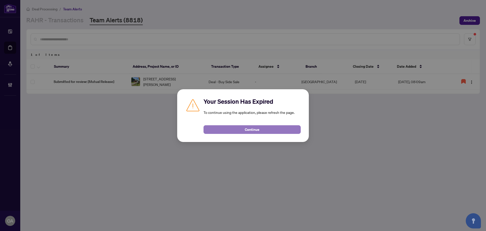
click at [251, 125] on button "Continue" at bounding box center [252, 129] width 97 height 9
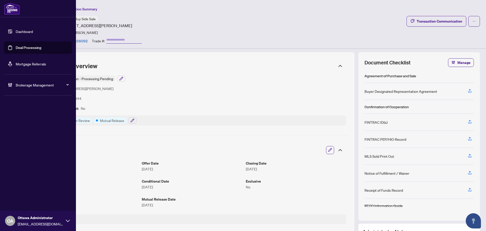
drag, startPoint x: 20, startPoint y: 45, endPoint x: 167, endPoint y: 62, distance: 148.1
click at [20, 45] on link "Deal Processing" at bounding box center [29, 47] width 26 height 5
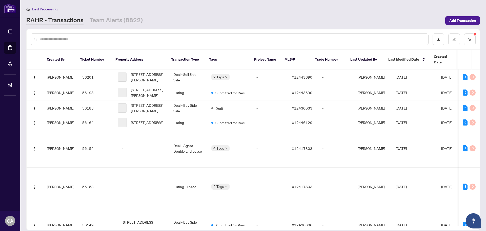
click at [224, 37] on input "text" at bounding box center [232, 39] width 384 height 6
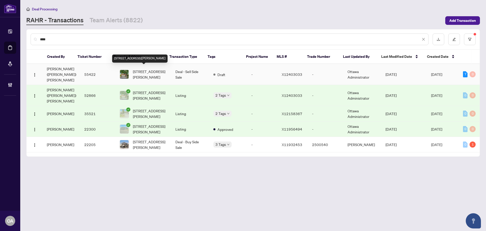
type input "****"
click at [160, 70] on span "[STREET_ADDRESS][PERSON_NAME]" at bounding box center [150, 74] width 34 height 11
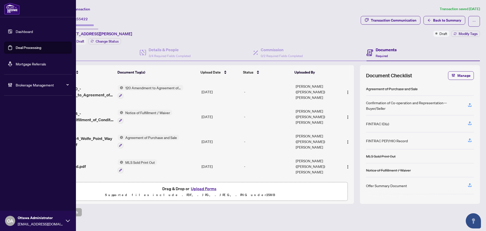
click at [11, 216] on span "OA" at bounding box center [10, 221] width 10 height 10
click at [17, 201] on span "Logout" at bounding box center [20, 201] width 11 height 8
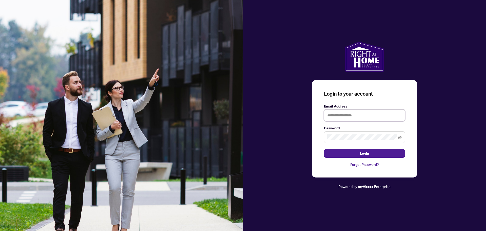
type input "**********"
drag, startPoint x: 356, startPoint y: 117, endPoint x: 278, endPoint y: 117, distance: 78.5
click at [278, 117] on div "**********" at bounding box center [364, 116] width 243 height 148
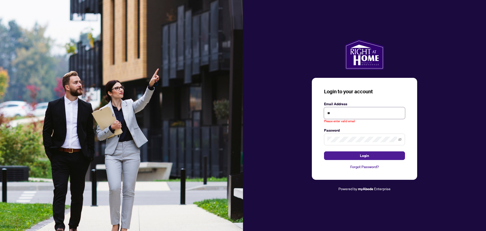
type input "*"
type input "**********"
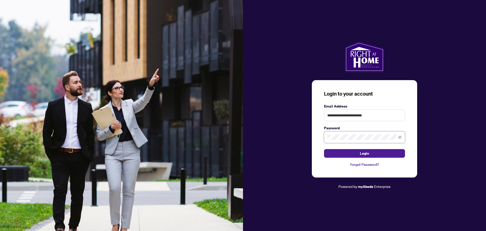
click at [303, 134] on div "**********" at bounding box center [364, 116] width 243 height 148
click at [324, 149] on button "Login" at bounding box center [364, 153] width 81 height 9
